Goal: Information Seeking & Learning: Find specific fact

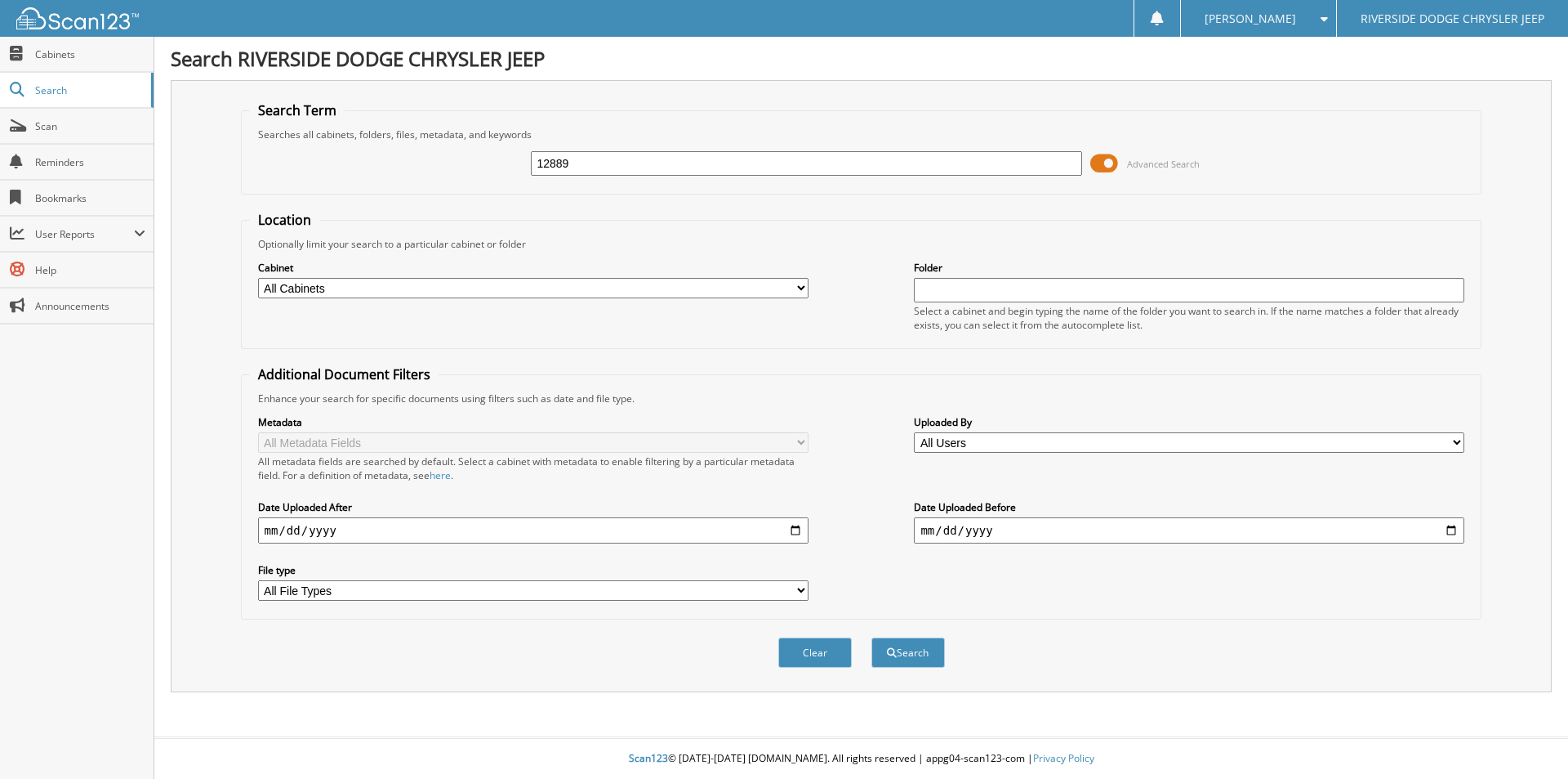
type input "12889"
click at [872, 637] on button "Search" at bounding box center [908, 652] width 74 height 30
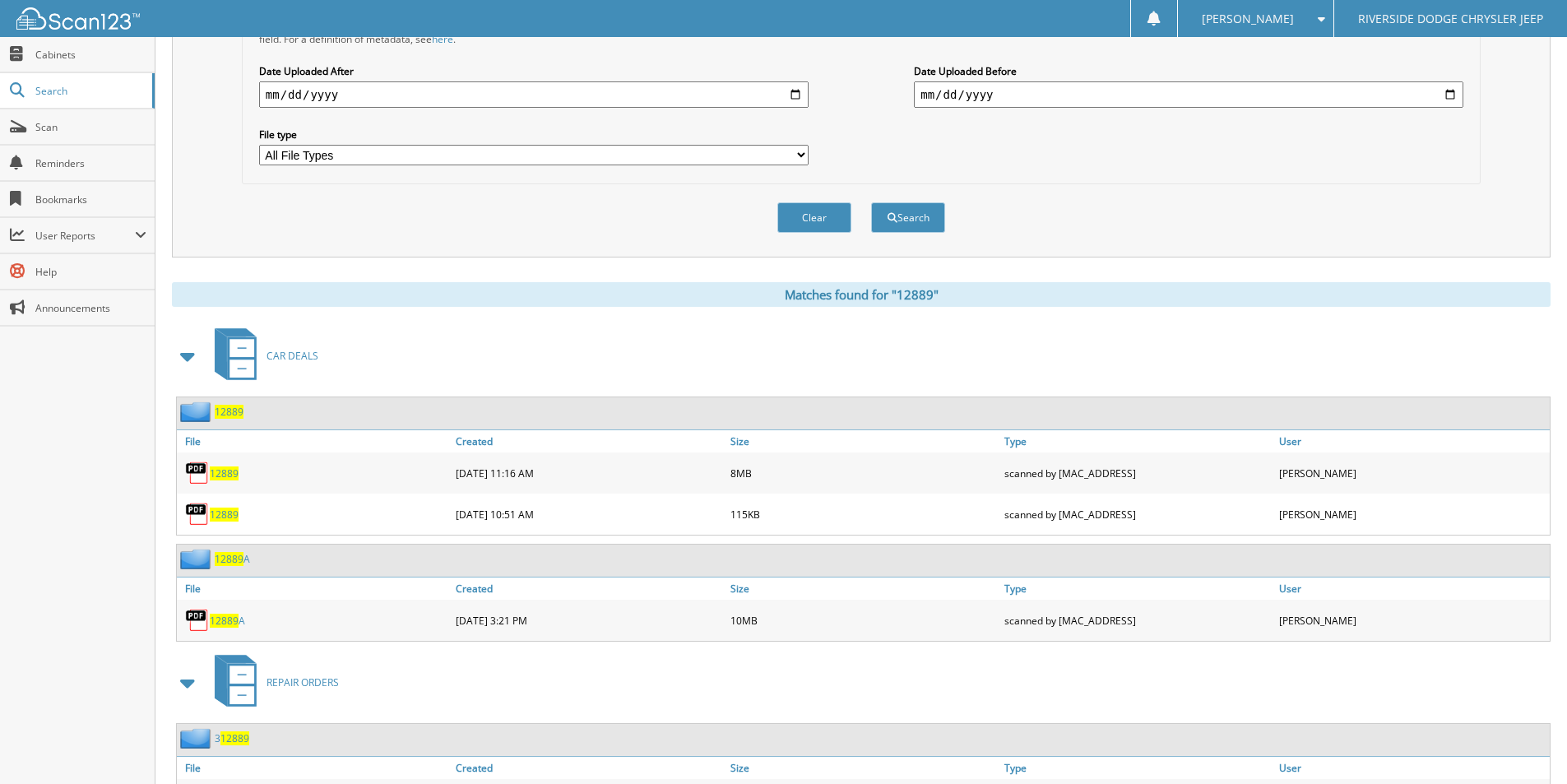
scroll to position [494, 0]
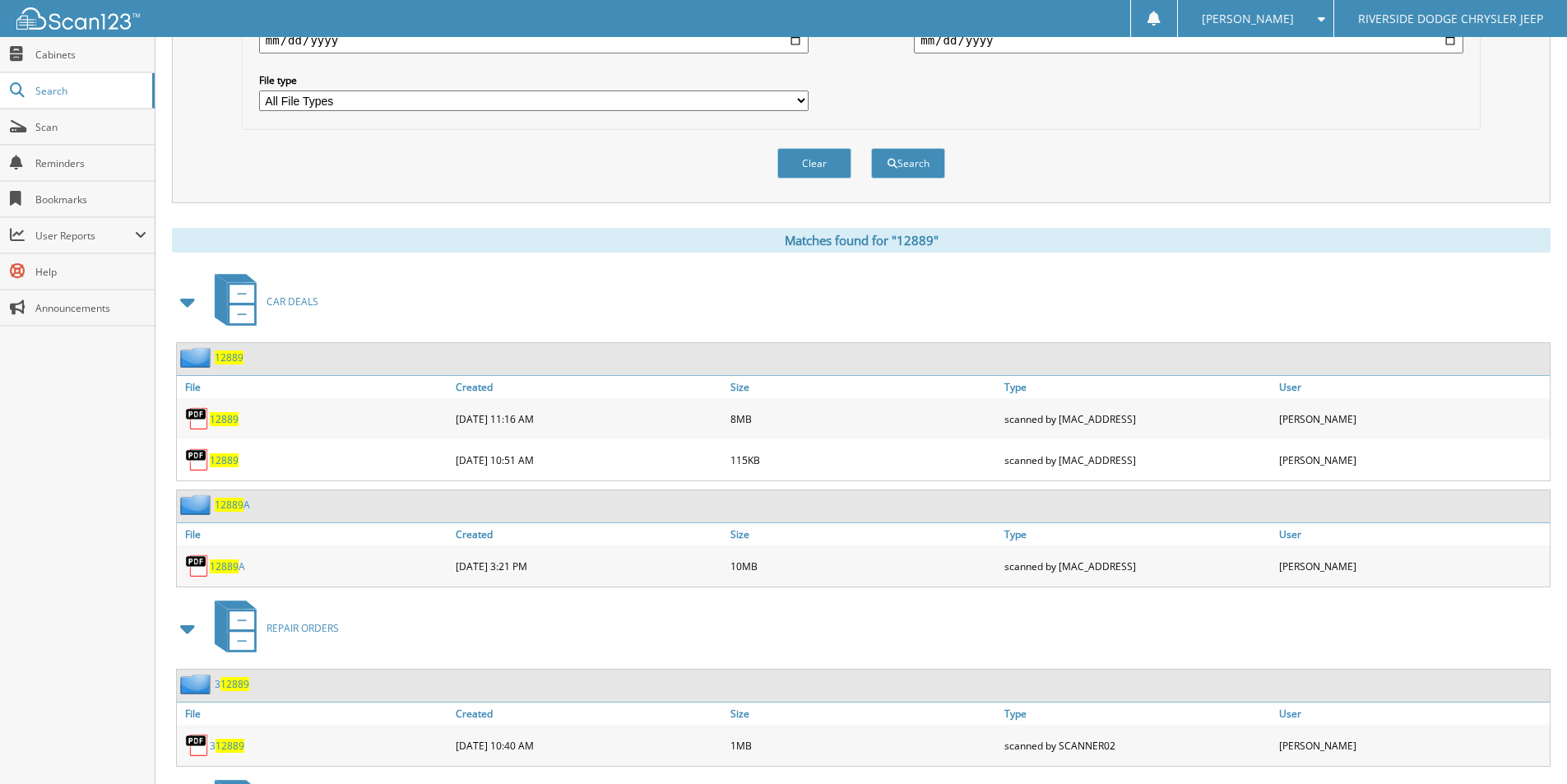
click at [225, 423] on span "12889" at bounding box center [224, 419] width 29 height 14
click at [230, 461] on span "12889" at bounding box center [224, 460] width 29 height 14
click at [230, 418] on span "12889" at bounding box center [224, 419] width 29 height 14
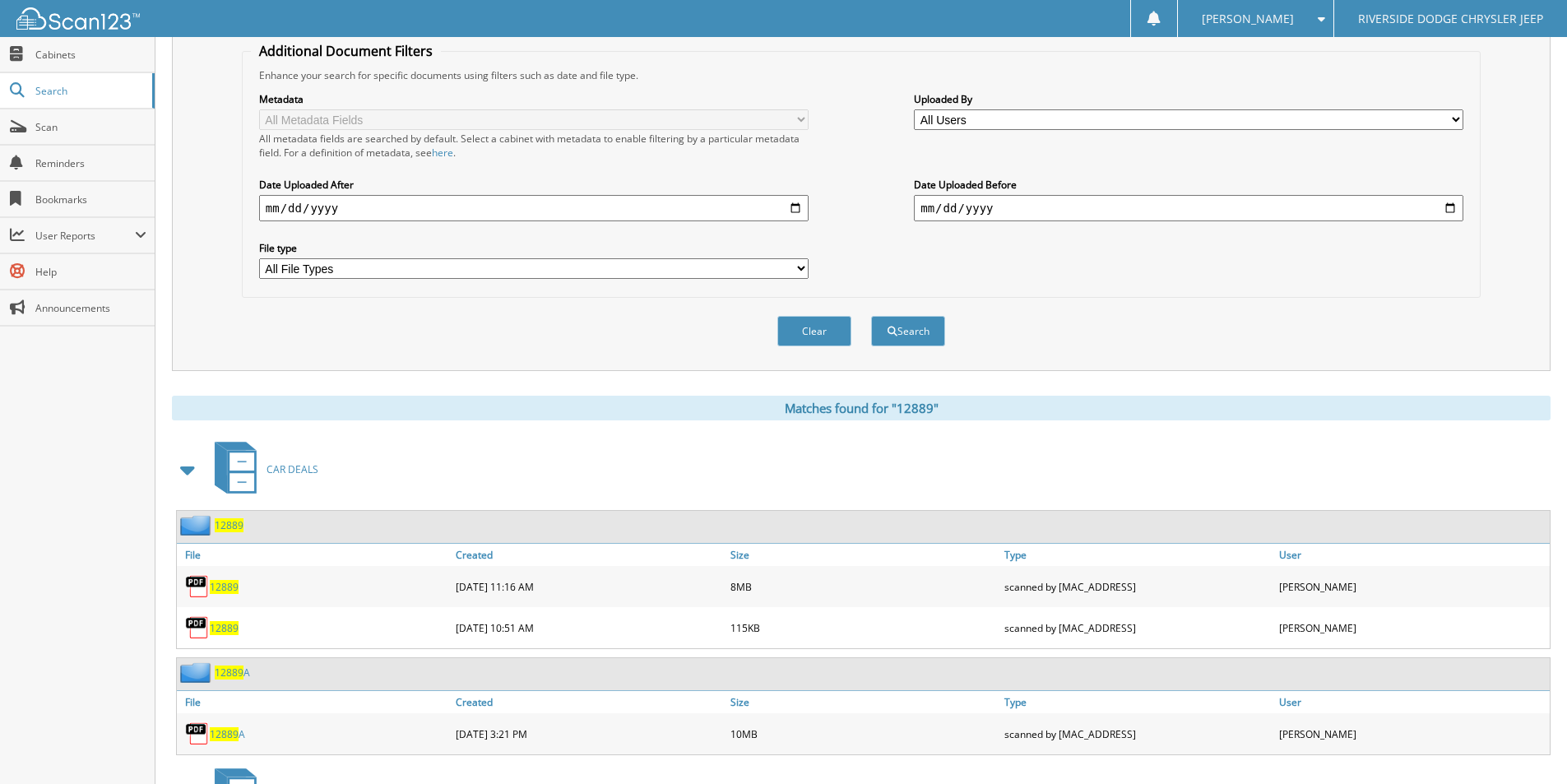
scroll to position [82, 0]
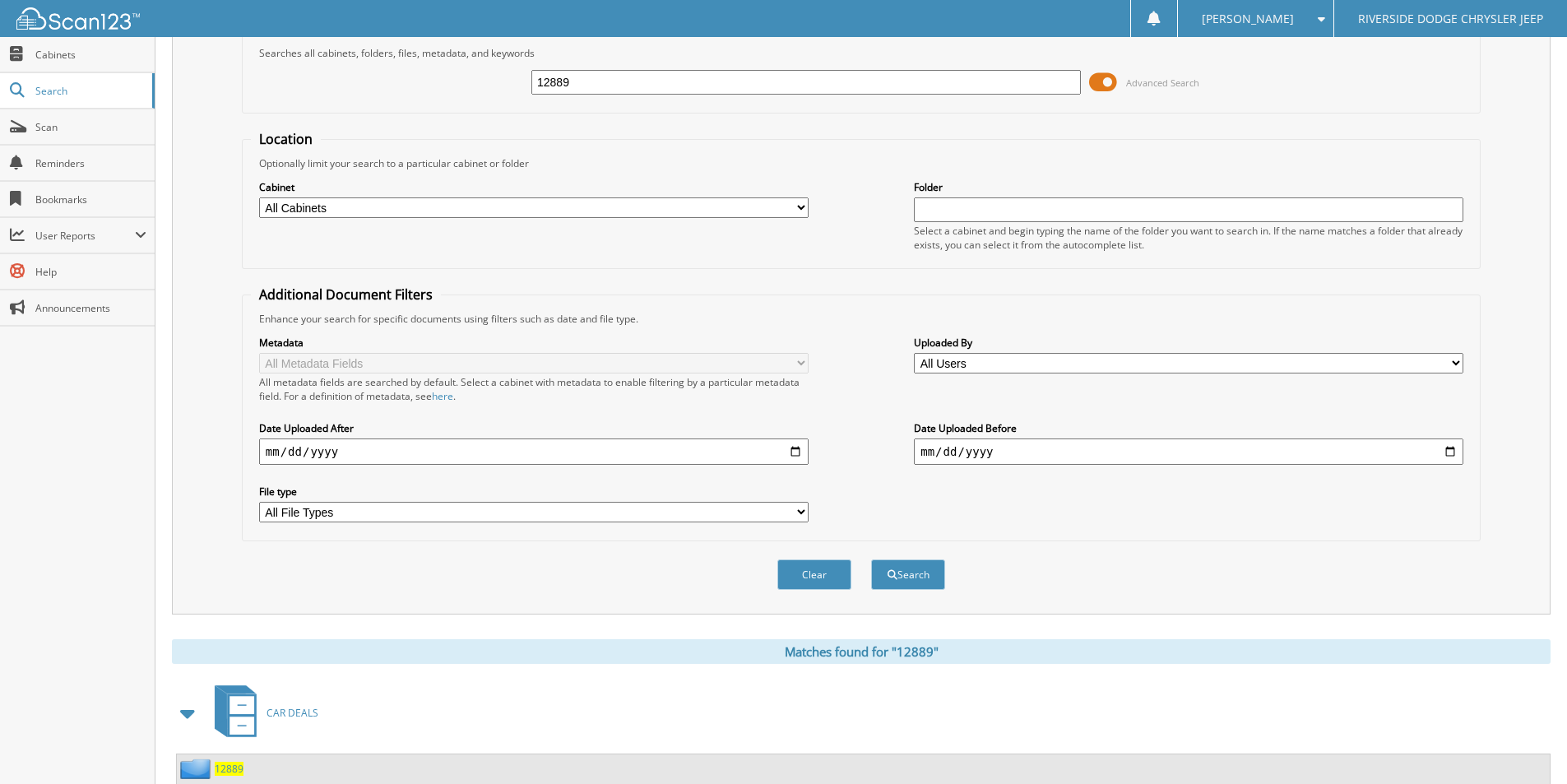
click at [598, 84] on input "12889" at bounding box center [805, 82] width 550 height 24
type input "12939"
click at [871, 560] on button "Search" at bounding box center [908, 575] width 74 height 30
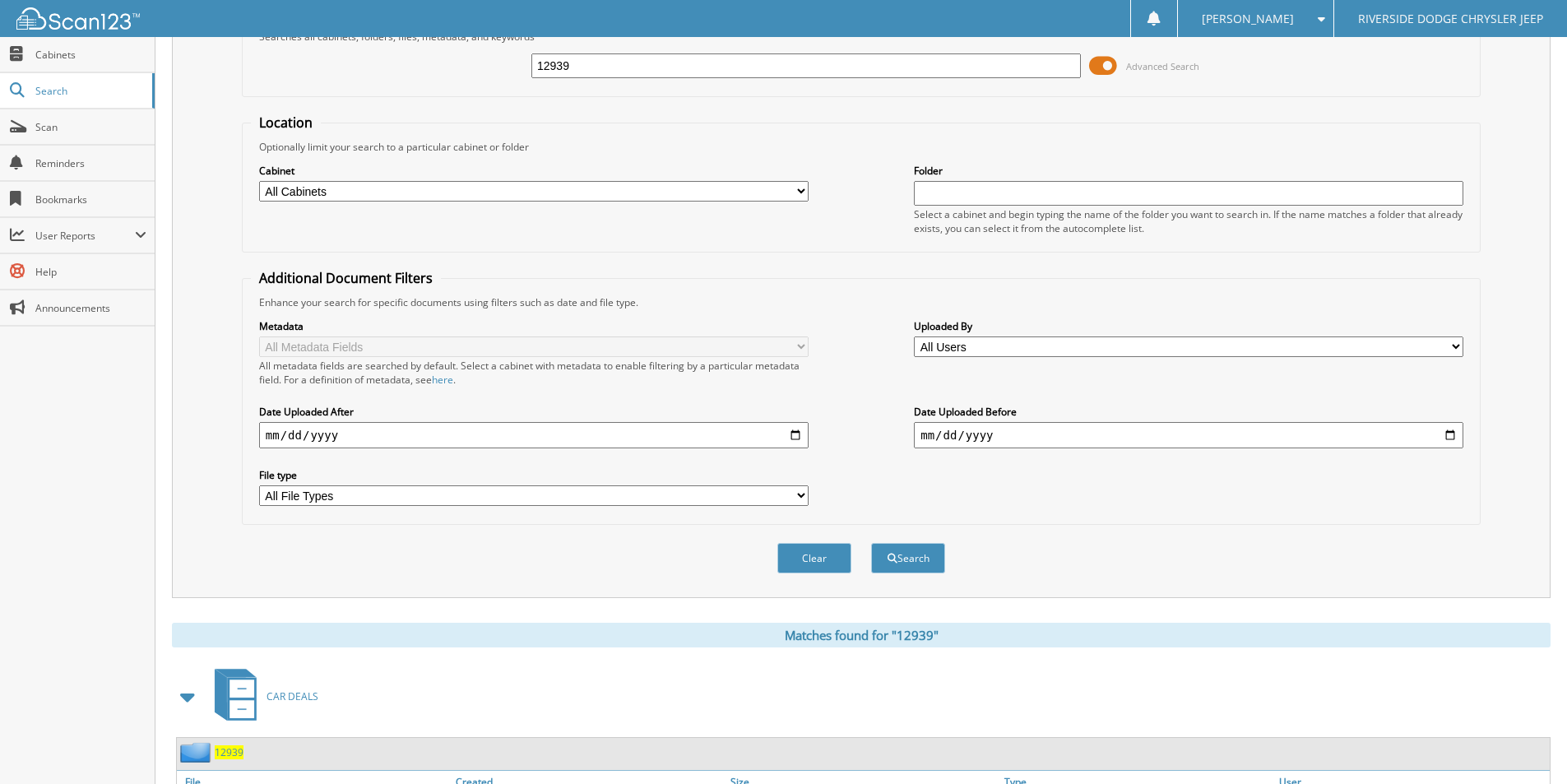
scroll to position [559, 0]
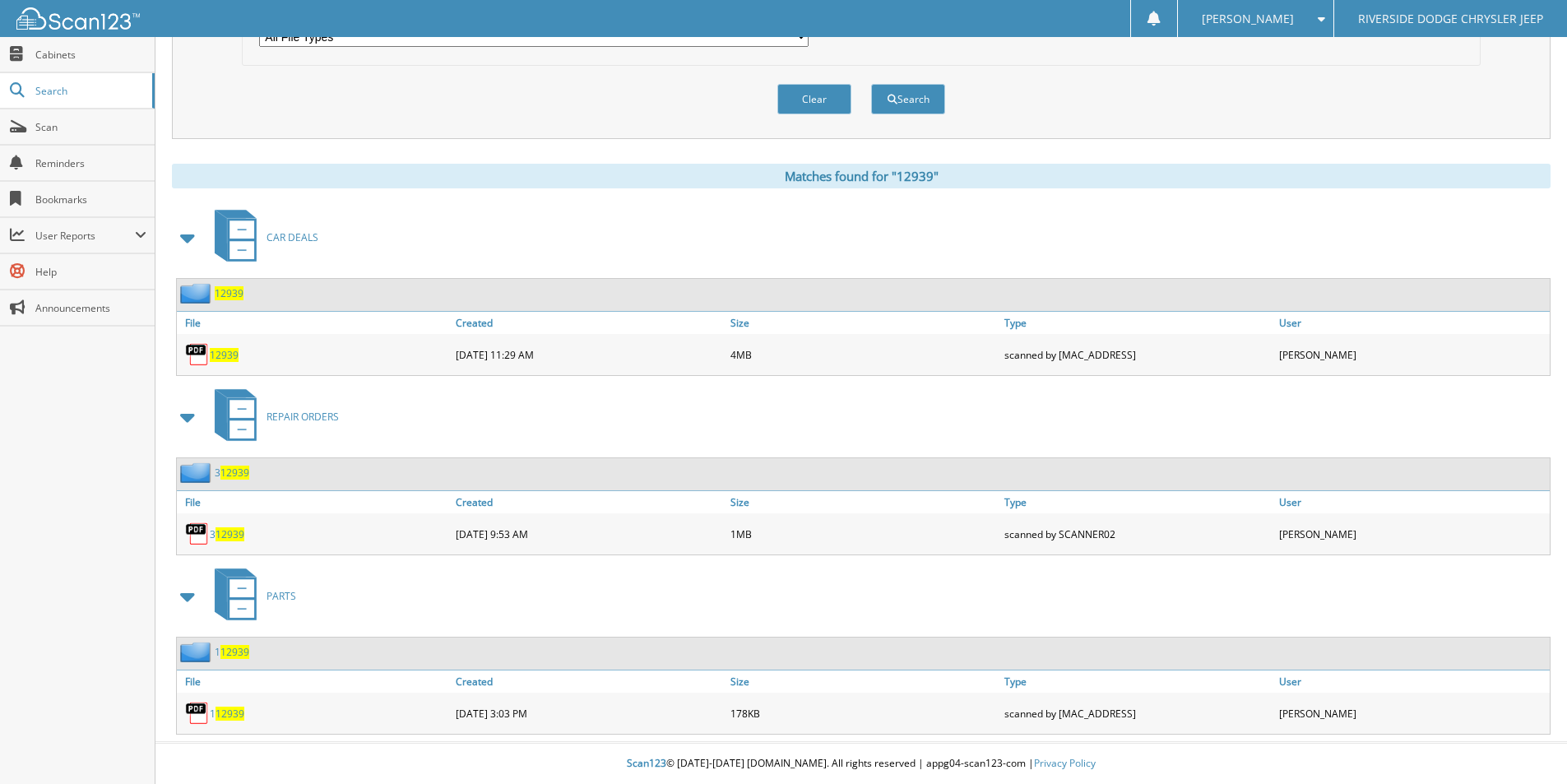
click at [230, 356] on span "12939" at bounding box center [224, 354] width 29 height 14
click at [1325, 27] on div "[PERSON_NAME]" at bounding box center [1255, 19] width 139 height 37
click at [1442, 124] on div "Clear Search" at bounding box center [860, 99] width 1239 height 67
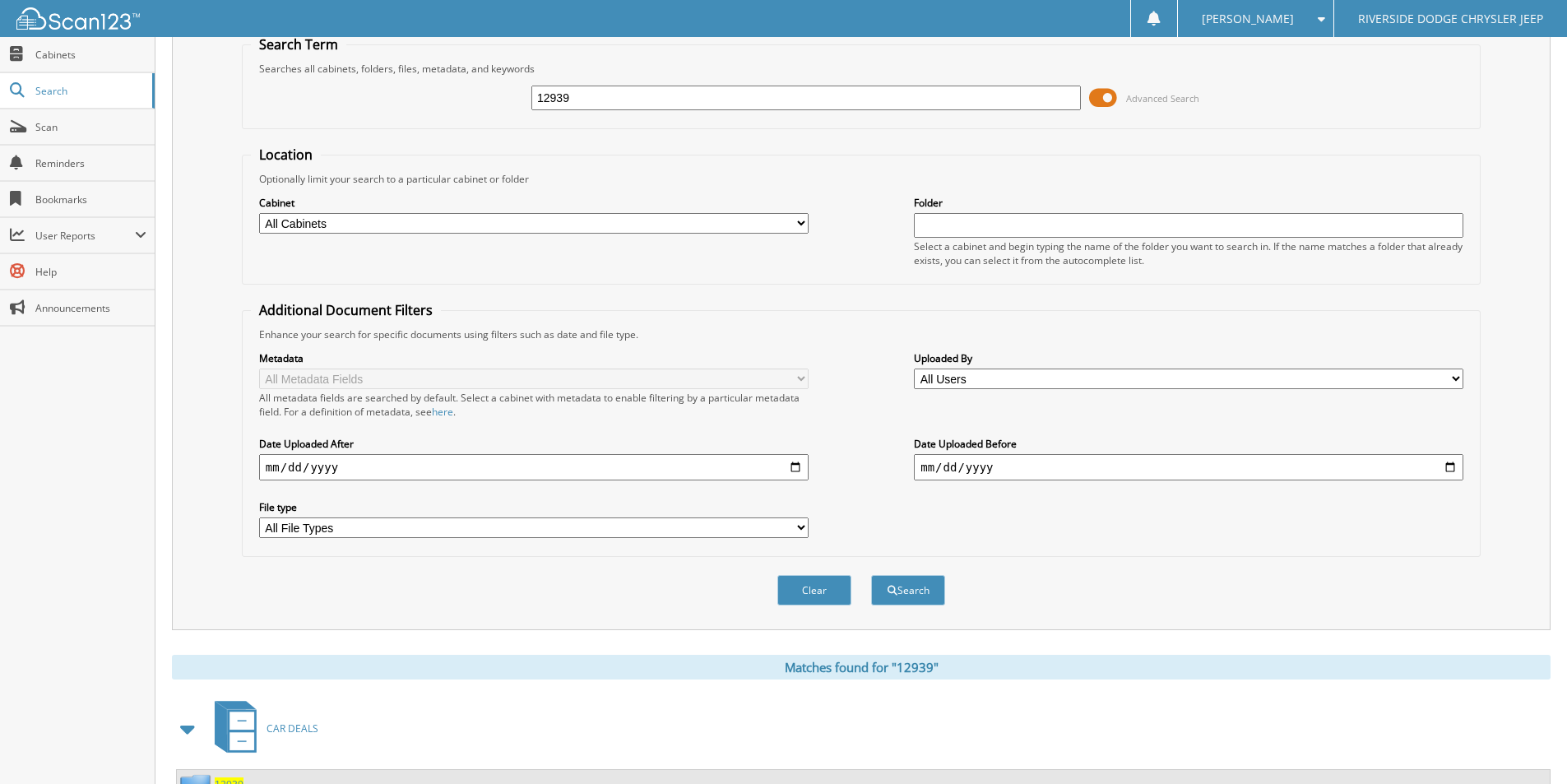
scroll to position [65, 0]
click at [637, 105] on input "12939" at bounding box center [805, 99] width 550 height 24
type input "13016"
click at [871, 576] on button "Search" at bounding box center [908, 592] width 74 height 30
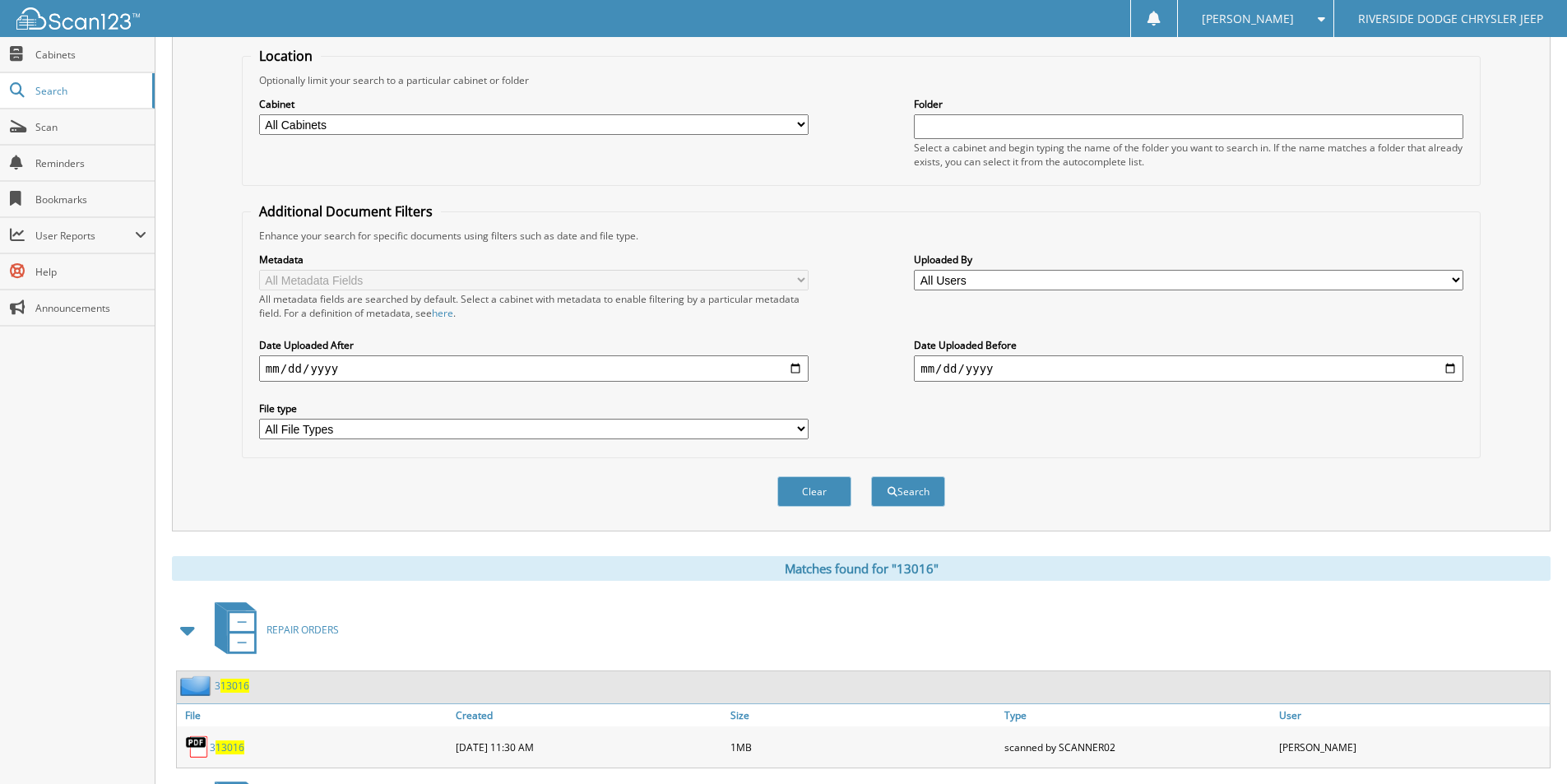
scroll to position [411, 0]
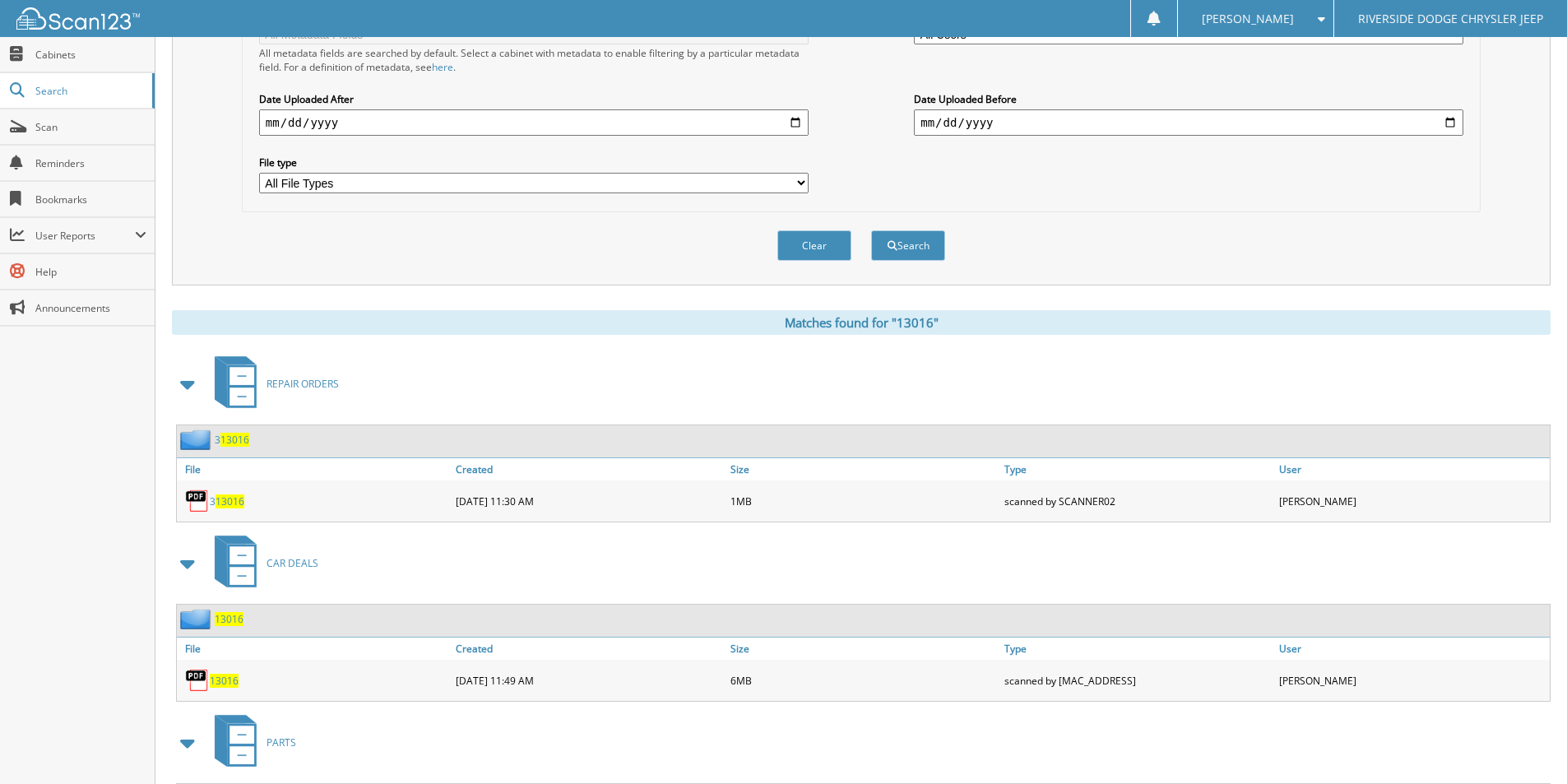
click at [229, 676] on span "13016" at bounding box center [224, 680] width 29 height 14
click at [231, 680] on span "13016" at bounding box center [224, 680] width 29 height 14
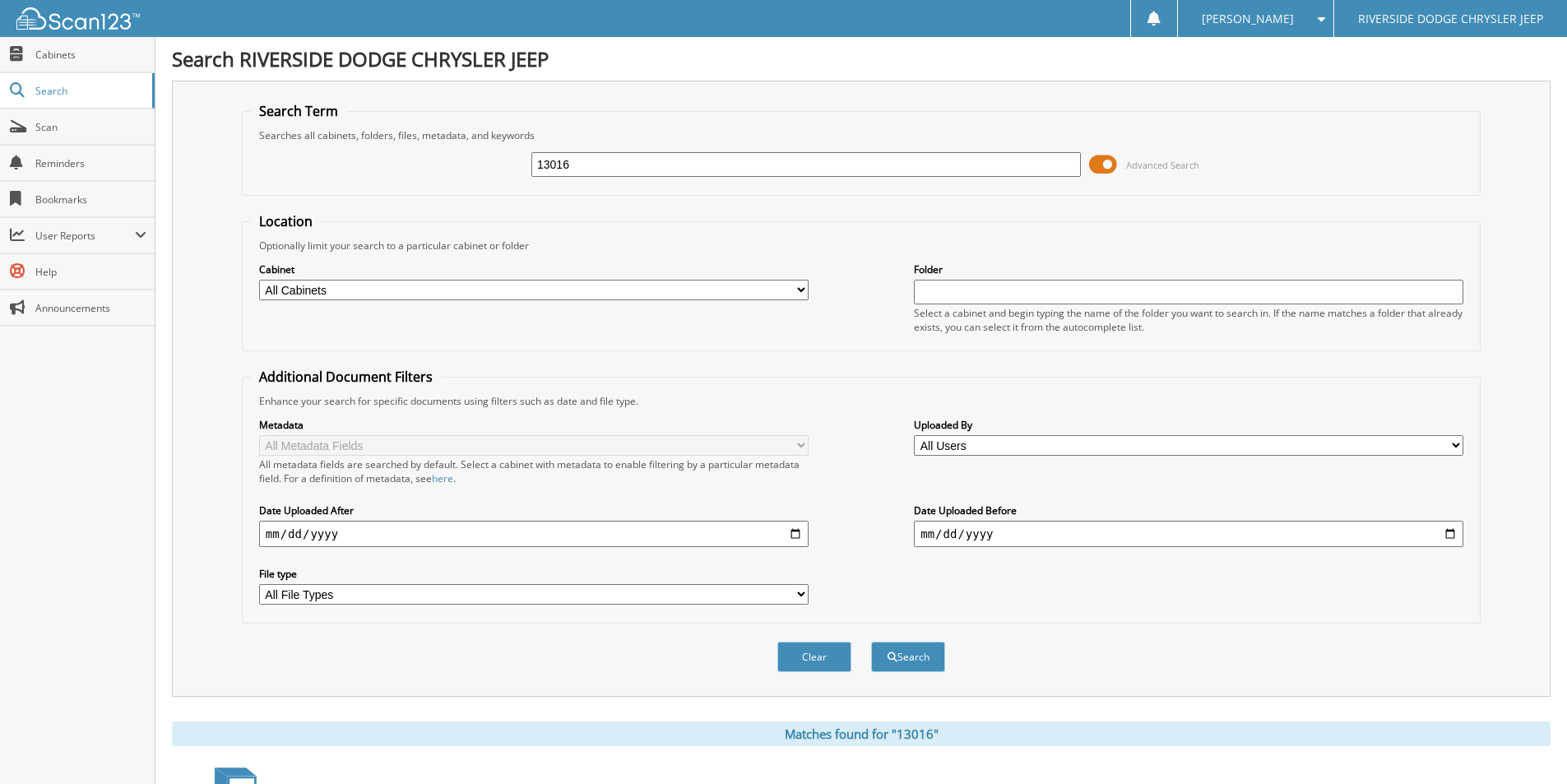
click at [616, 168] on input "13016" at bounding box center [805, 164] width 550 height 24
type input "1"
type input "12838"
click at [871, 641] on button "Search" at bounding box center [908, 657] width 74 height 30
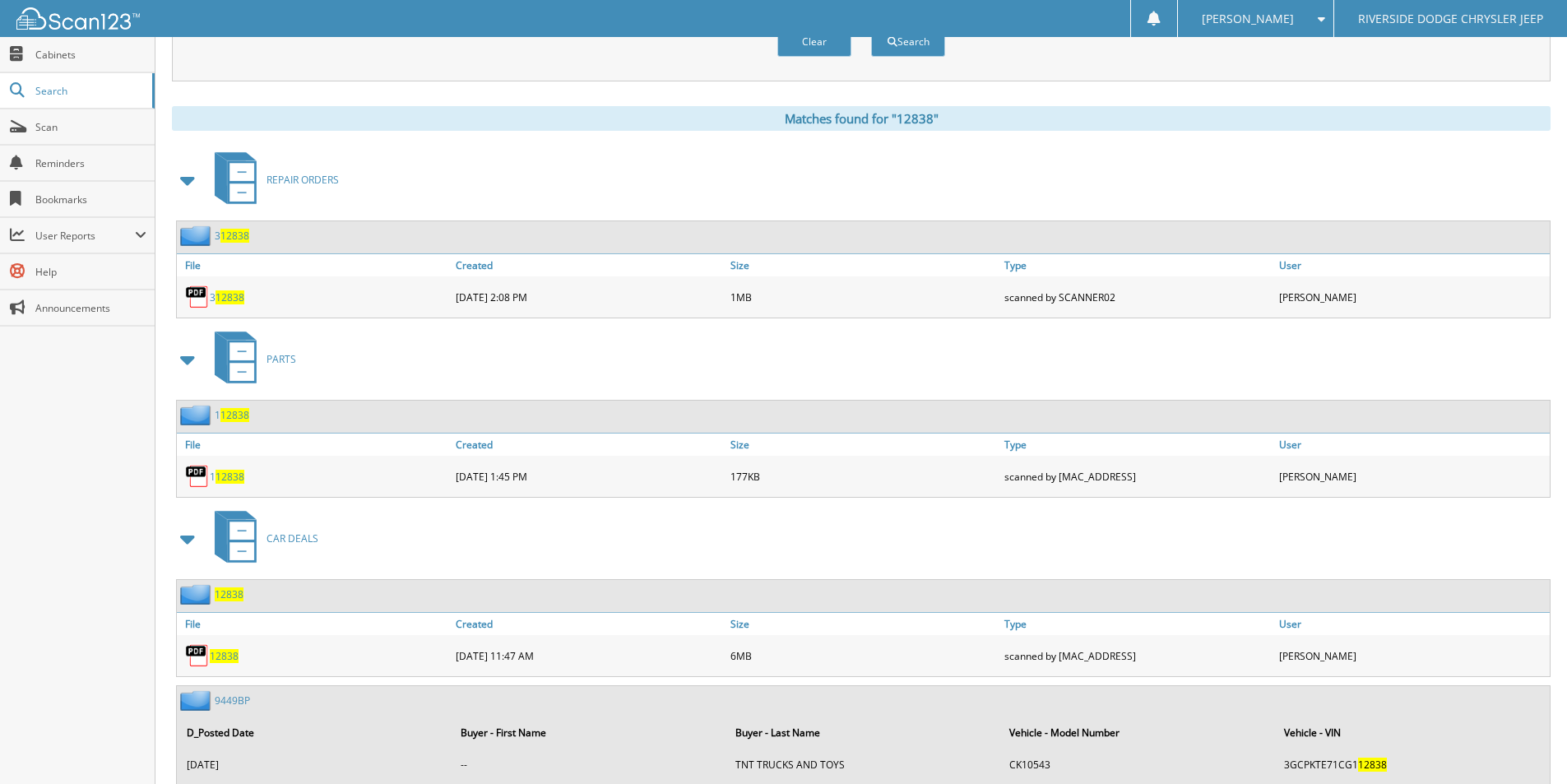
scroll to position [658, 0]
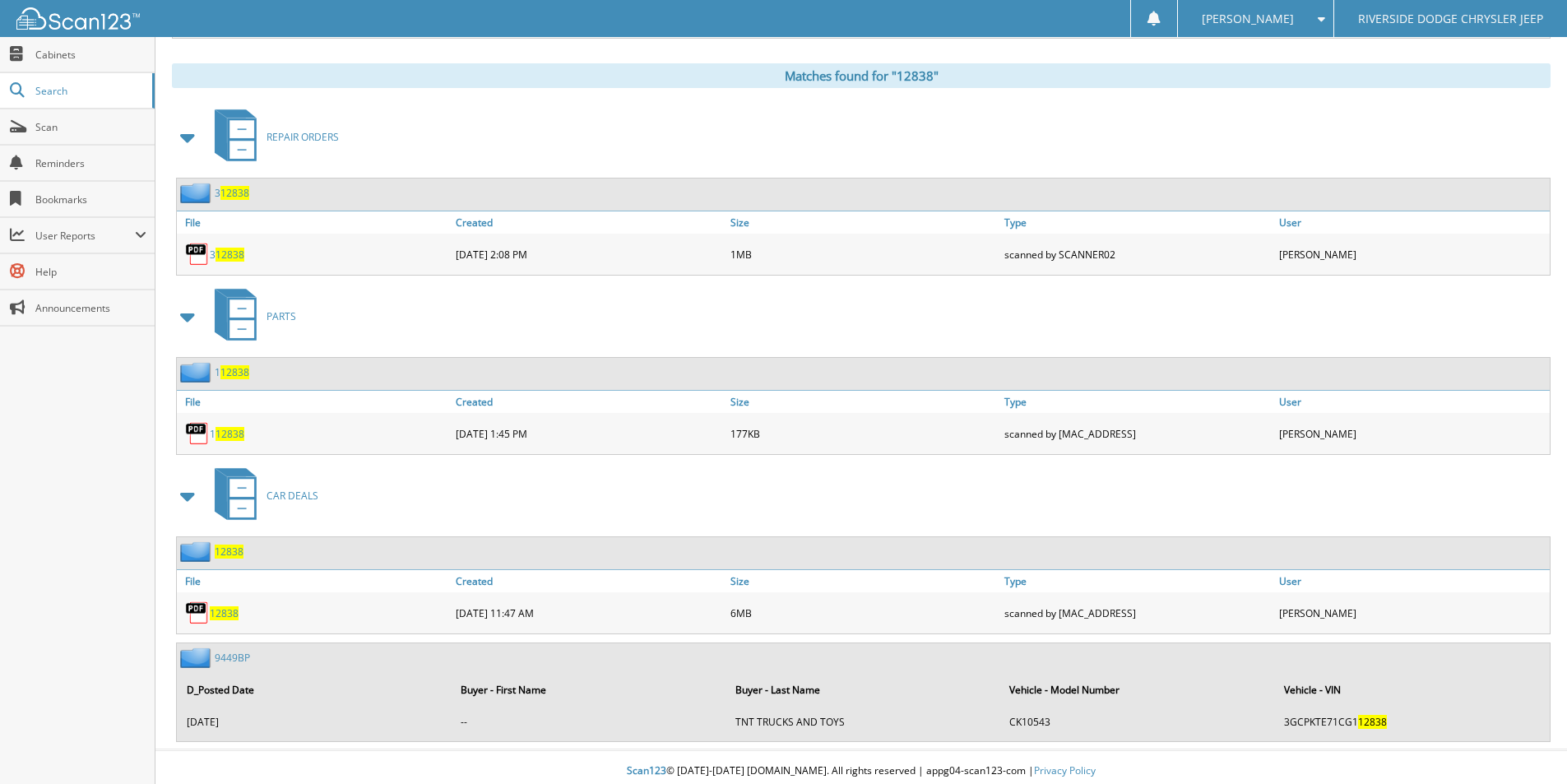
click at [229, 611] on span "12838" at bounding box center [224, 613] width 29 height 14
click at [216, 616] on span "12838" at bounding box center [224, 613] width 29 height 14
click at [222, 609] on span "12838" at bounding box center [224, 613] width 29 height 14
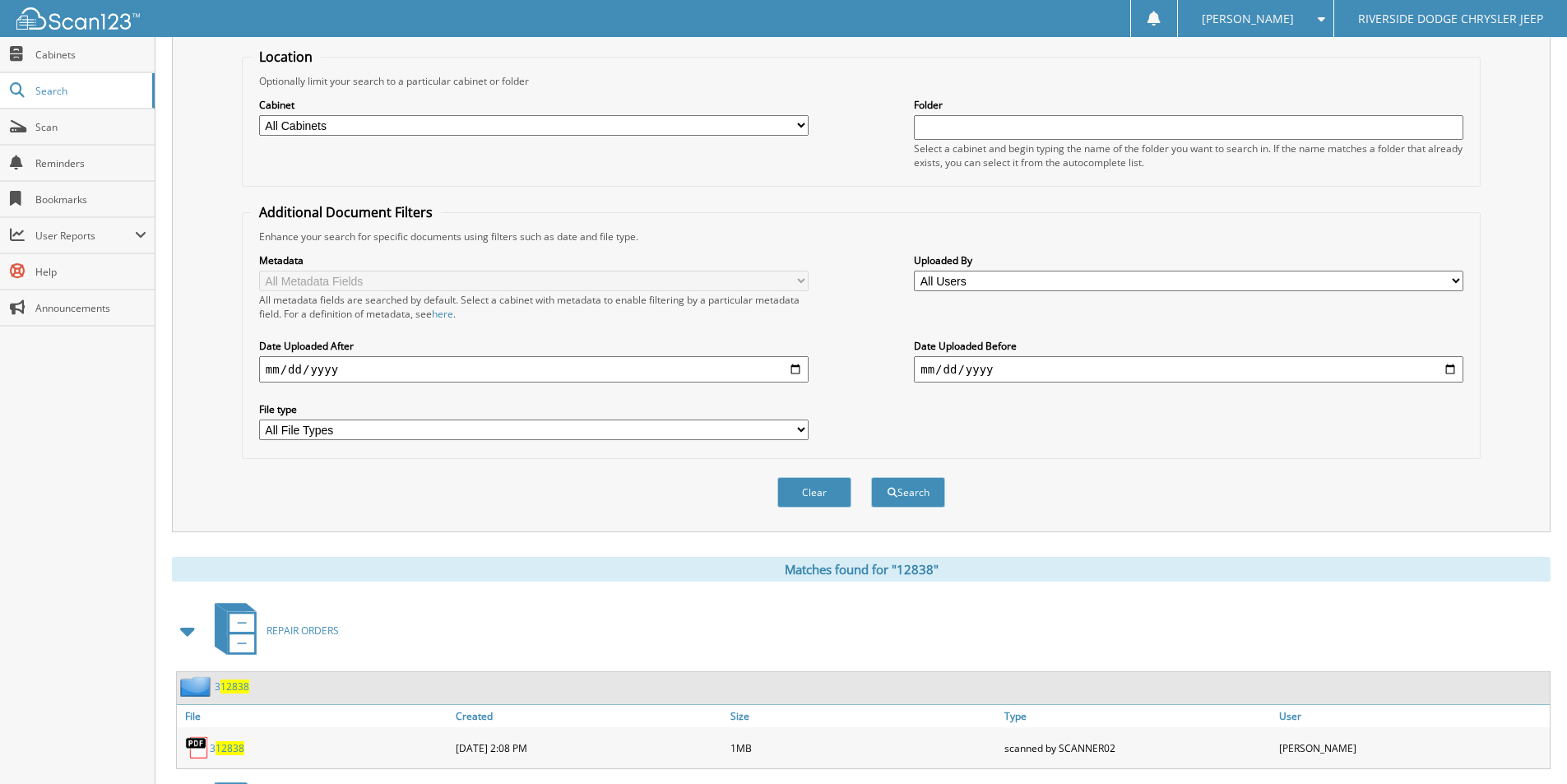
scroll to position [0, 0]
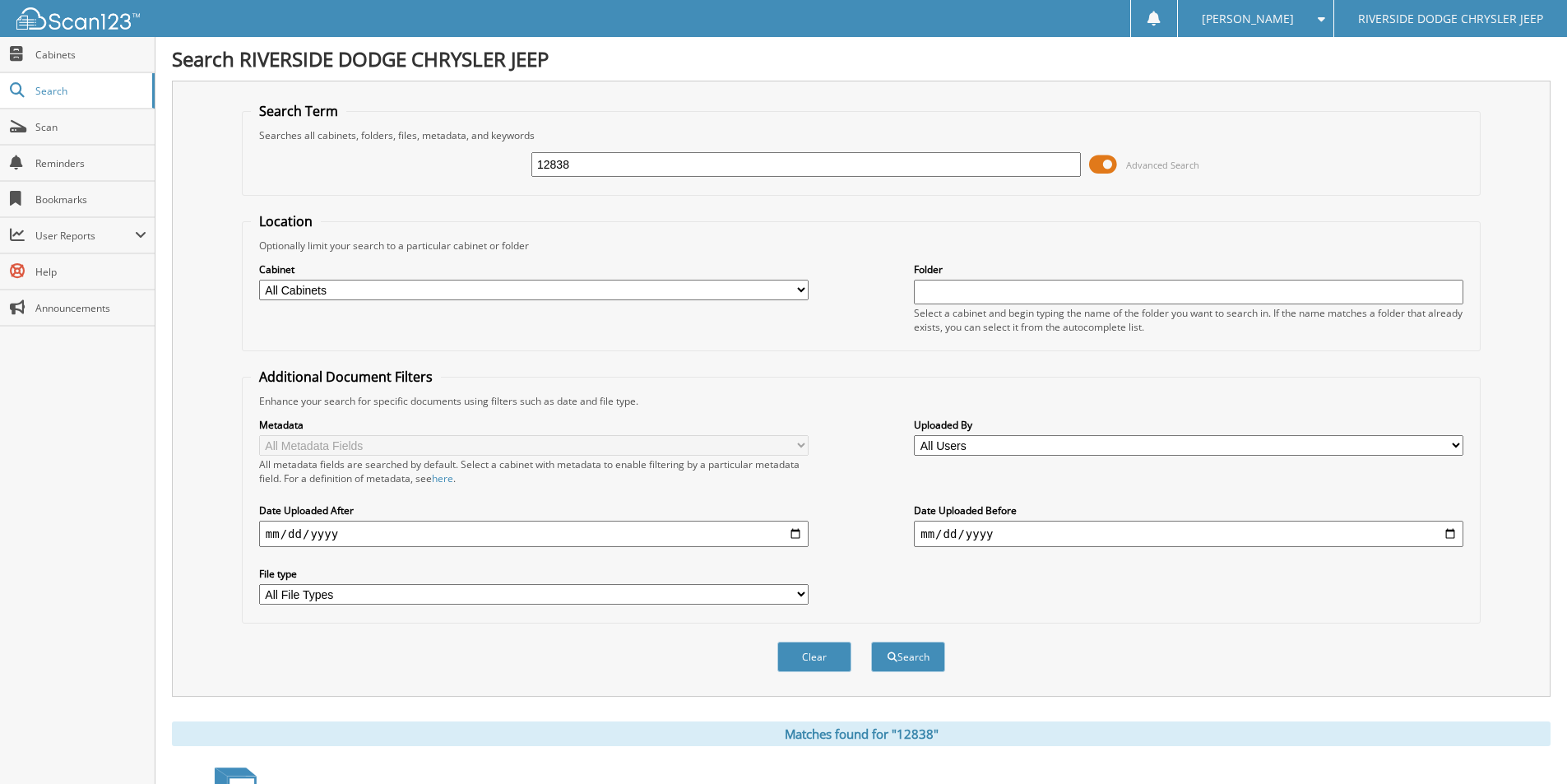
click at [666, 165] on input "12838" at bounding box center [805, 164] width 550 height 24
type input "Y"
type input "U4651A"
click at [871, 641] on button "Search" at bounding box center [908, 657] width 74 height 30
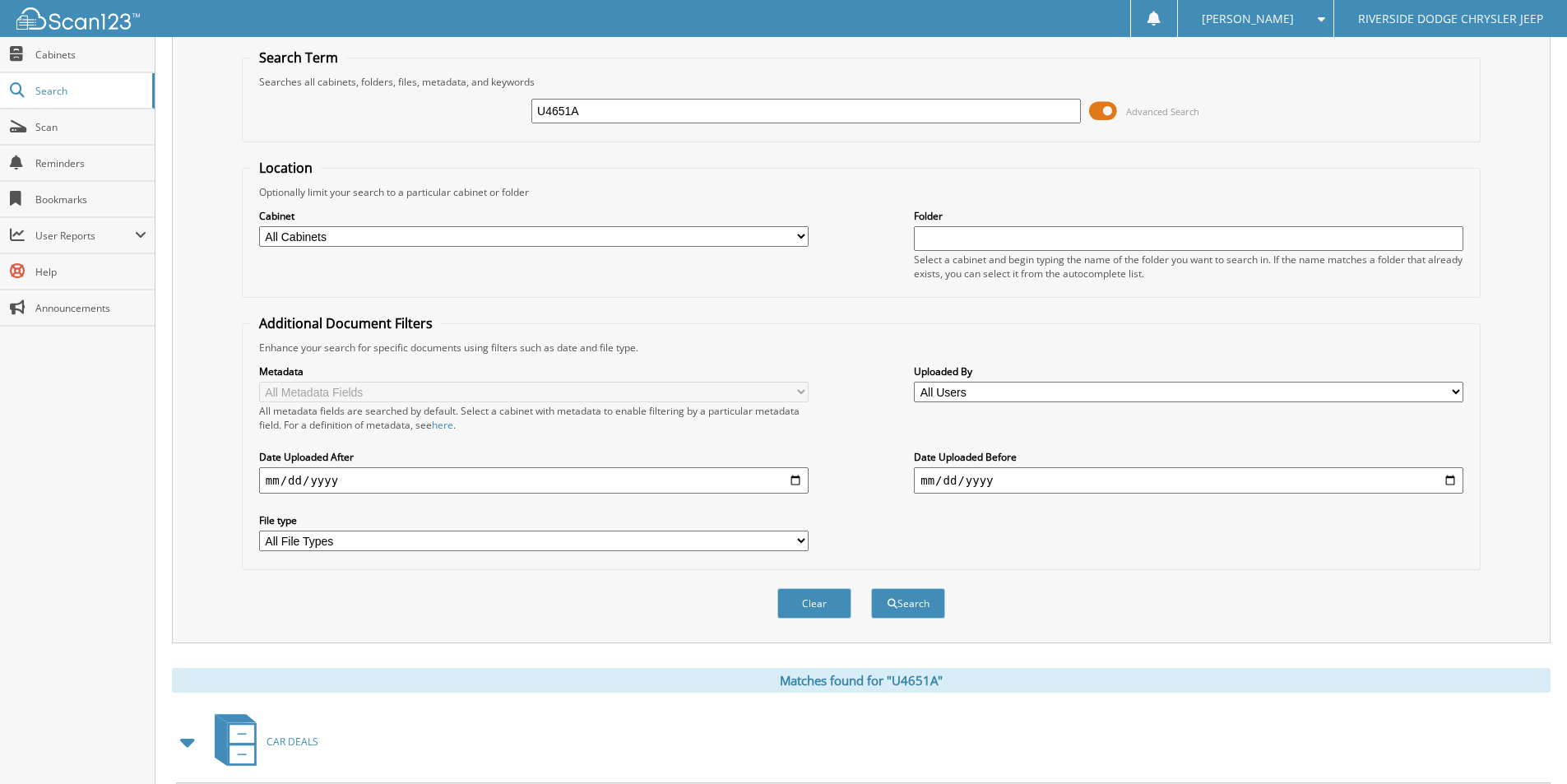
scroll to position [200, 0]
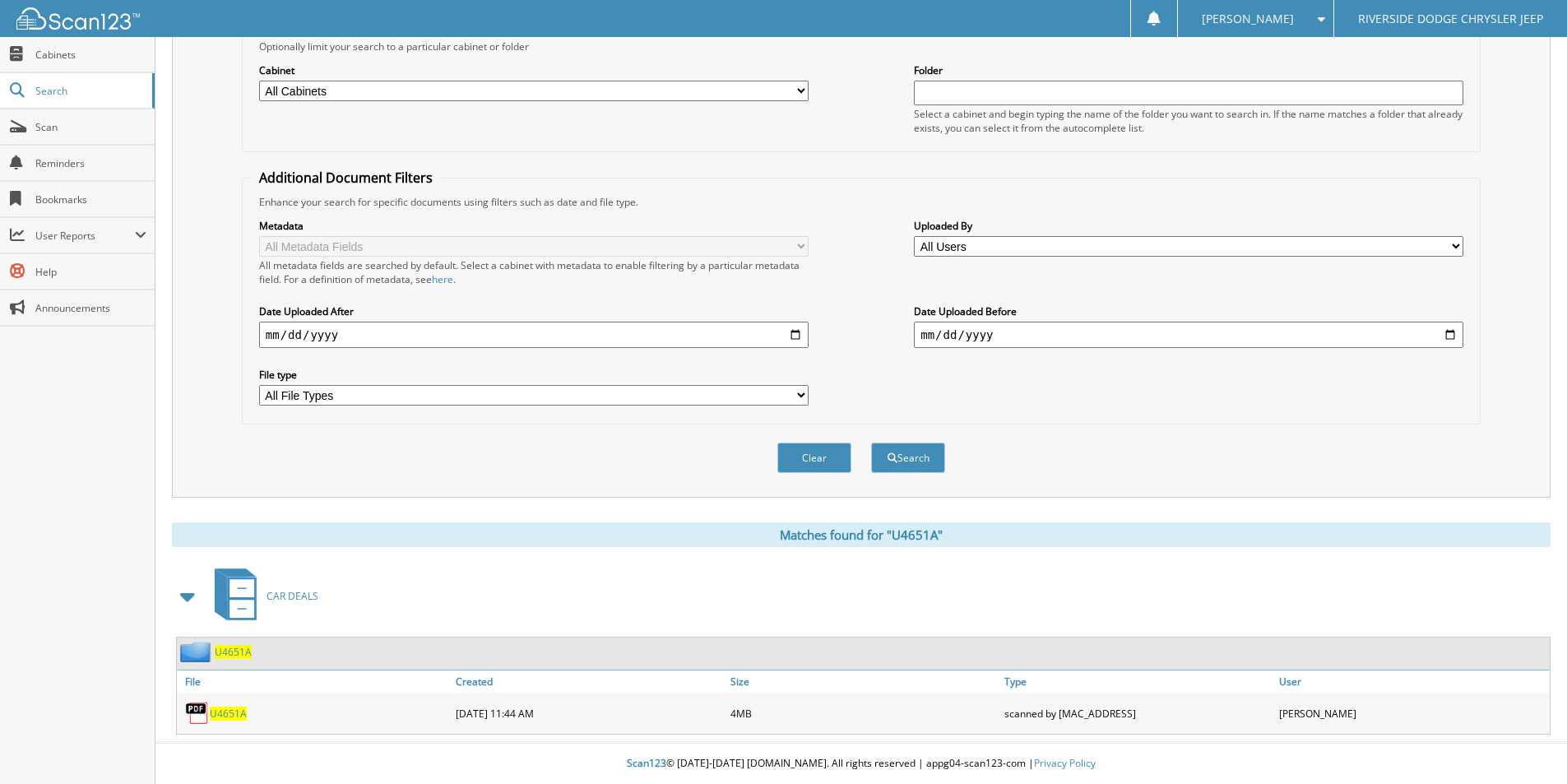
click at [241, 712] on span "U4651A" at bounding box center [228, 713] width 37 height 14
click at [220, 712] on span "U4651A" at bounding box center [228, 713] width 37 height 14
click at [220, 706] on link "U4651A" at bounding box center [228, 713] width 37 height 14
